Goal: Communication & Community: Share content

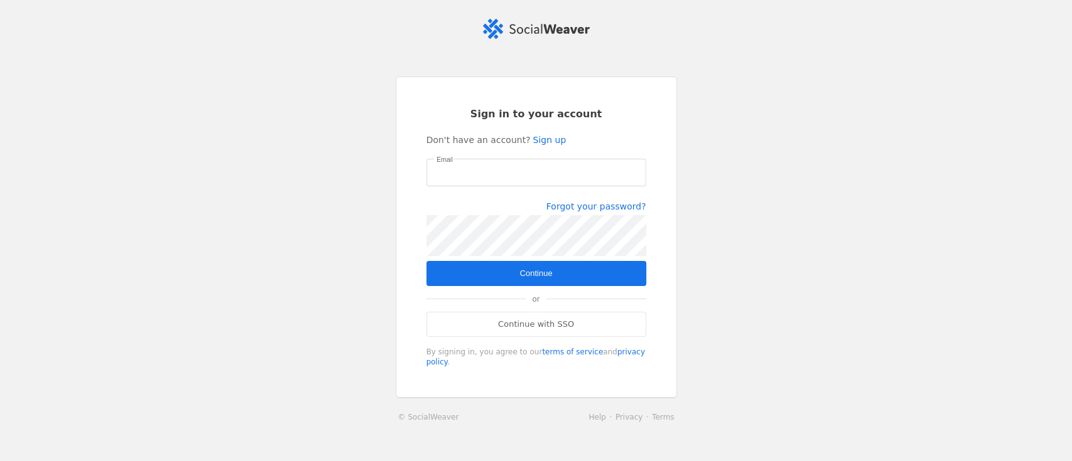
type input "[EMAIL_ADDRESS][DOMAIN_NAME]"
click at [527, 269] on span "Continue" at bounding box center [535, 273] width 33 height 13
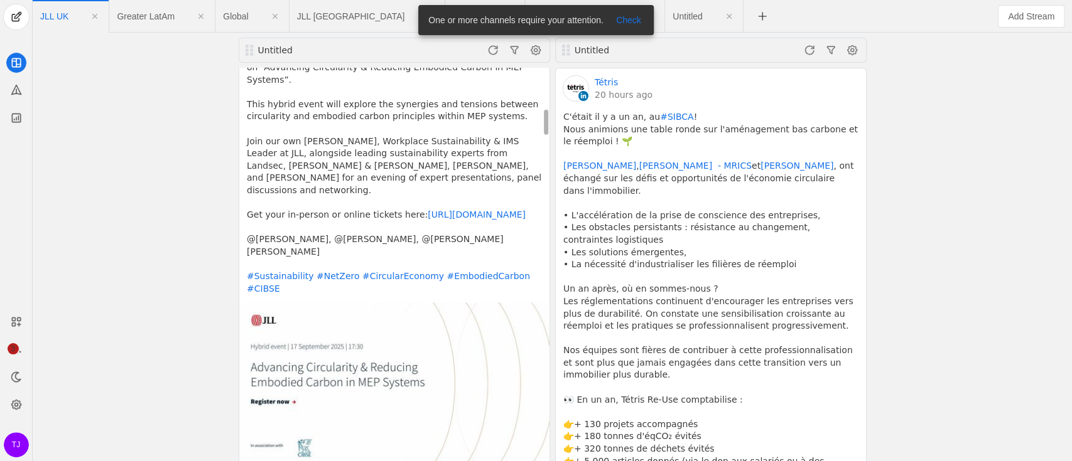
scroll to position [669, 0]
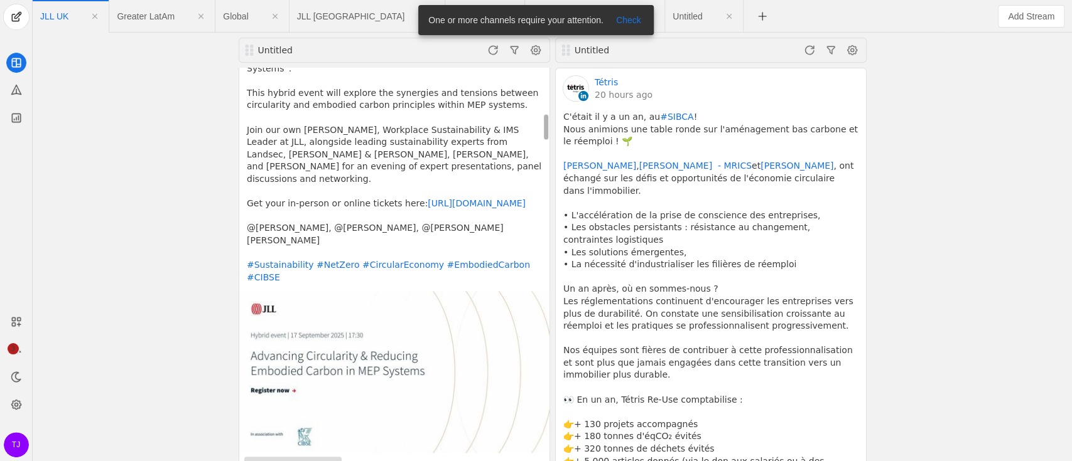
click at [299, 461] on div "Send to Employees" at bounding box center [301, 467] width 71 height 13
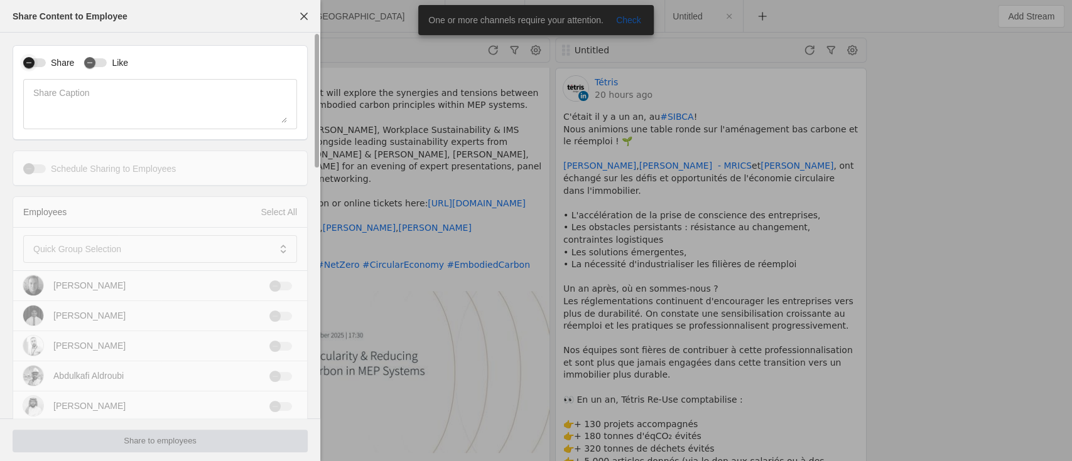
click at [38, 61] on button "Share" at bounding box center [34, 62] width 23 height 9
click at [98, 68] on div "Like" at bounding box center [106, 63] width 44 height 13
click at [107, 60] on label "Like" at bounding box center [117, 63] width 21 height 13
click at [107, 60] on button "Like" at bounding box center [95, 62] width 23 height 9
click at [37, 170] on div "button" at bounding box center [29, 169] width 18 height 18
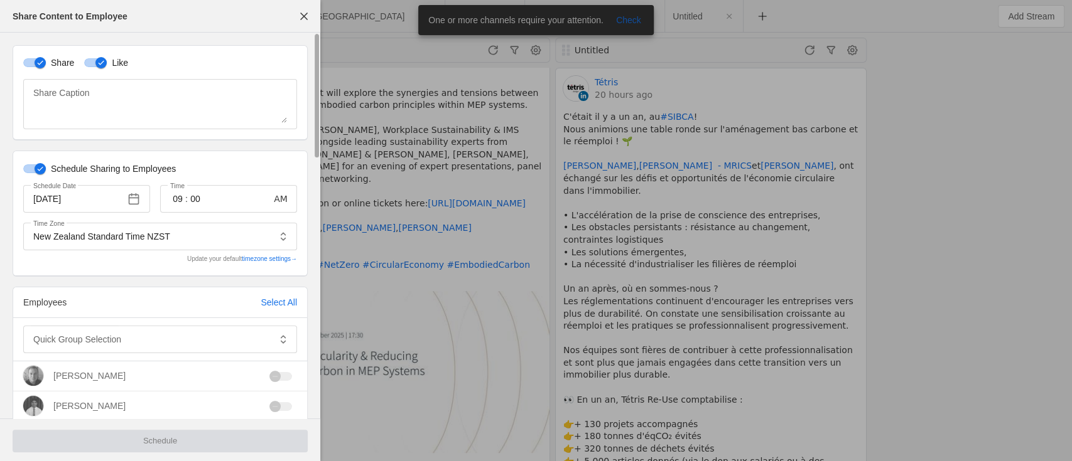
click at [36, 170] on icon "button" at bounding box center [40, 169] width 8 height 8
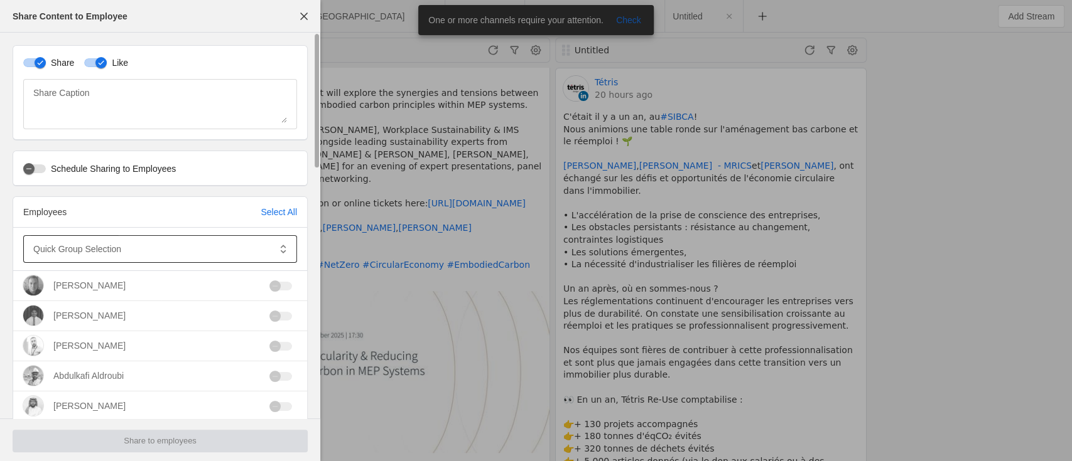
click at [197, 243] on span at bounding box center [151, 249] width 236 height 13
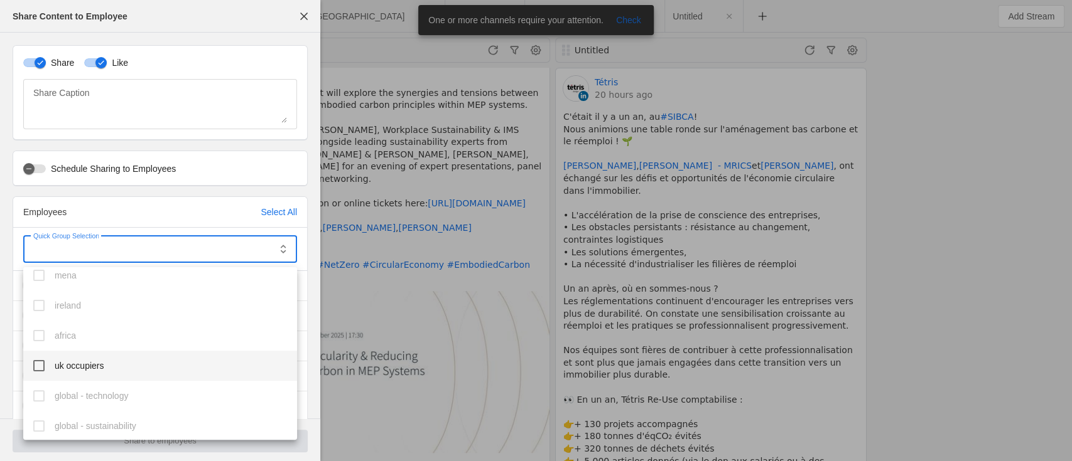
scroll to position [308, 0]
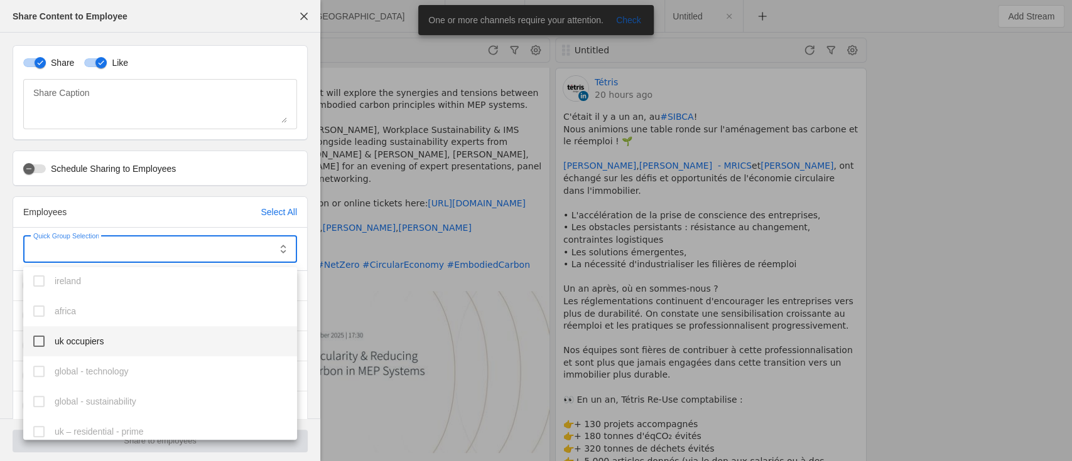
click at [41, 340] on mat-pseudo-checkbox at bounding box center [38, 341] width 11 height 11
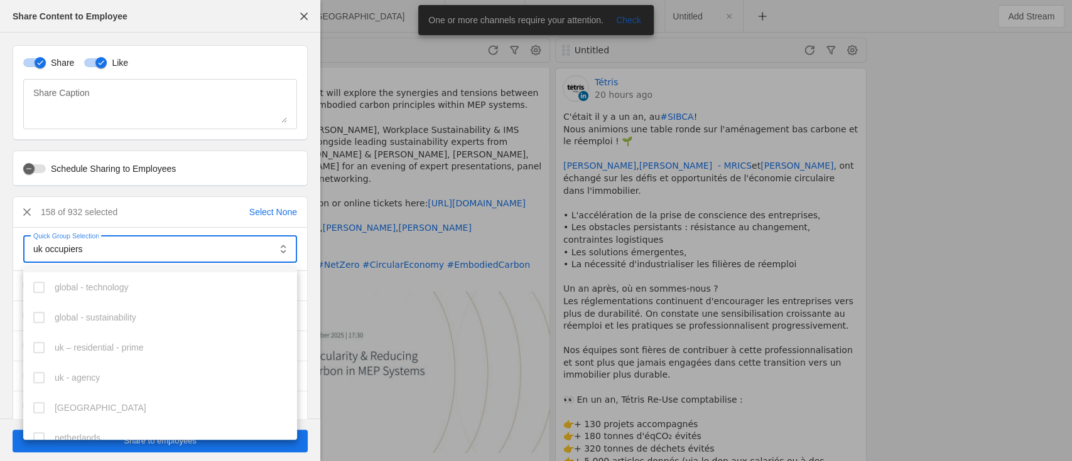
scroll to position [475, 0]
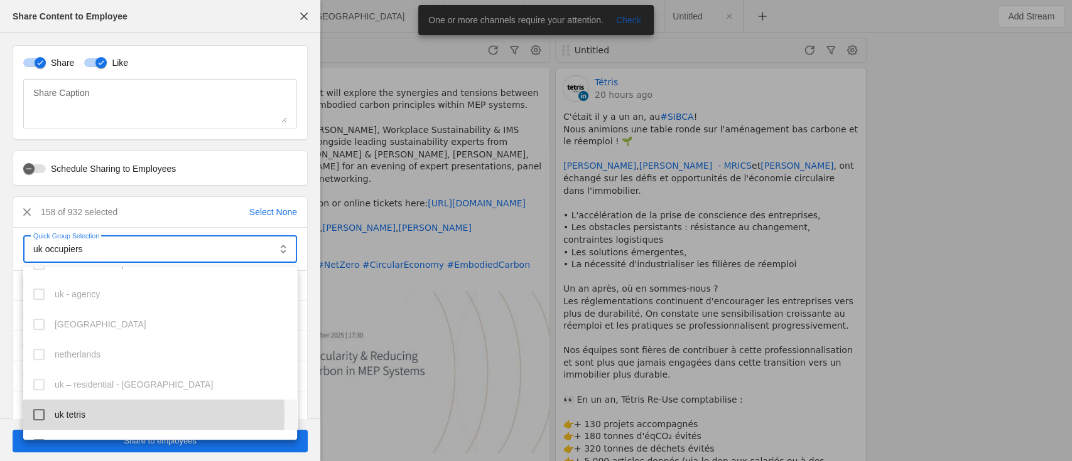
drag, startPoint x: 35, startPoint y: 415, endPoint x: 51, endPoint y: 403, distance: 19.7
click at [36, 415] on mat-pseudo-checkbox at bounding box center [38, 414] width 11 height 11
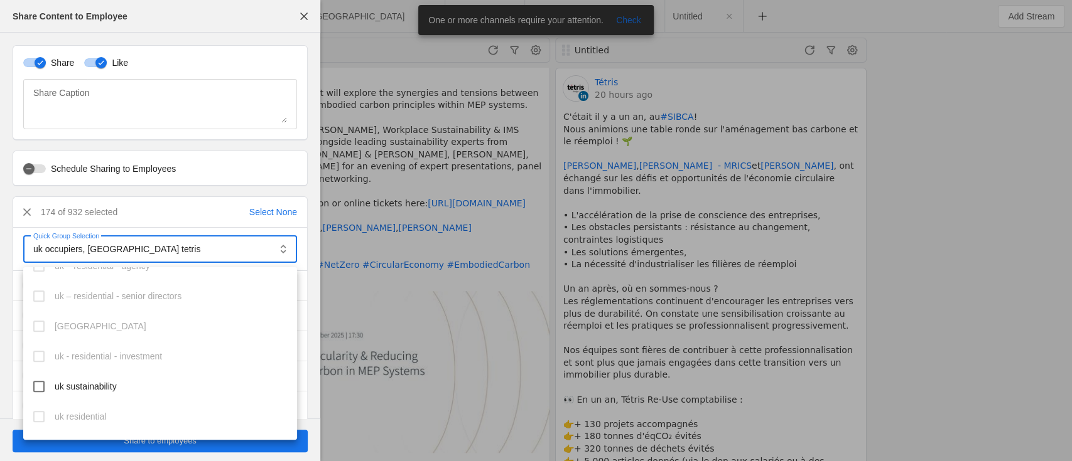
scroll to position [810, 0]
click at [39, 354] on mat-pseudo-checkbox at bounding box center [38, 351] width 11 height 11
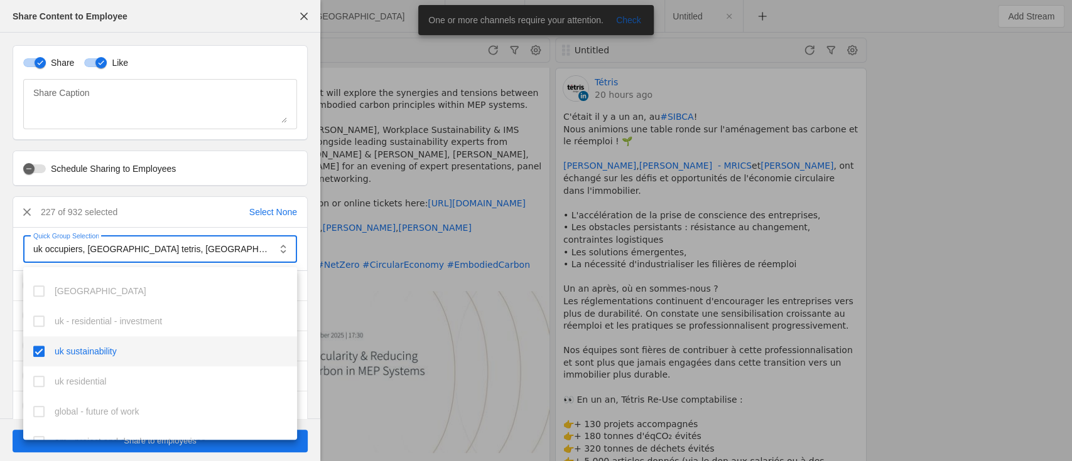
click at [311, 244] on div at bounding box center [536, 230] width 1072 height 461
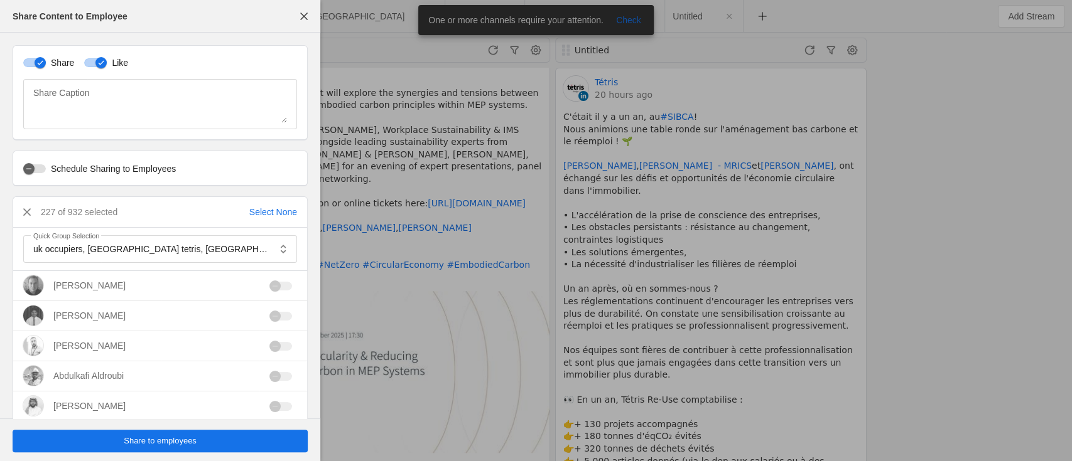
click at [181, 437] on span "Share to employees" at bounding box center [160, 441] width 73 height 13
